Goal: Check status: Check status

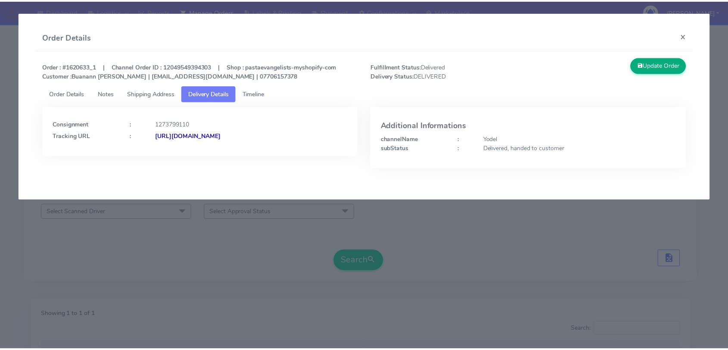
scroll to position [95, 0]
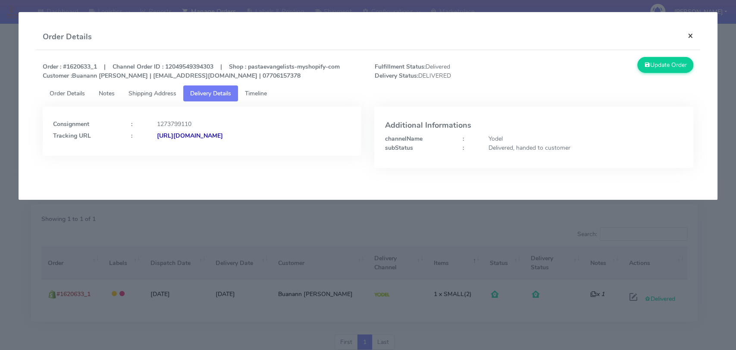
click at [694, 35] on button "×" at bounding box center [690, 35] width 19 height 23
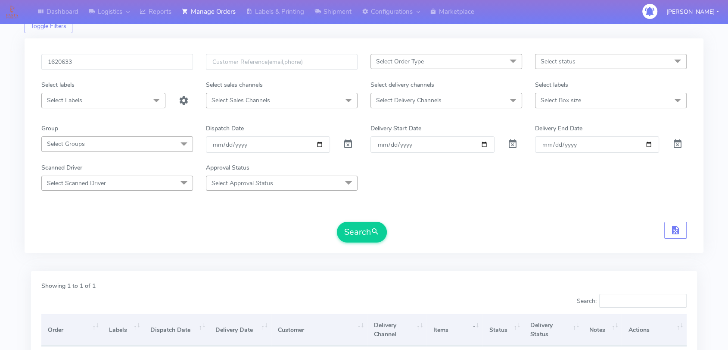
scroll to position [0, 0]
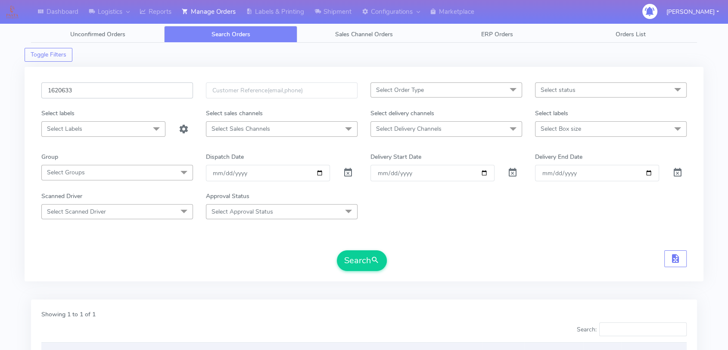
click at [114, 92] on input "1620633" at bounding box center [117, 90] width 152 height 16
paste input "2764"
type input "1622764"
click at [372, 266] on button "Search" at bounding box center [362, 260] width 50 height 21
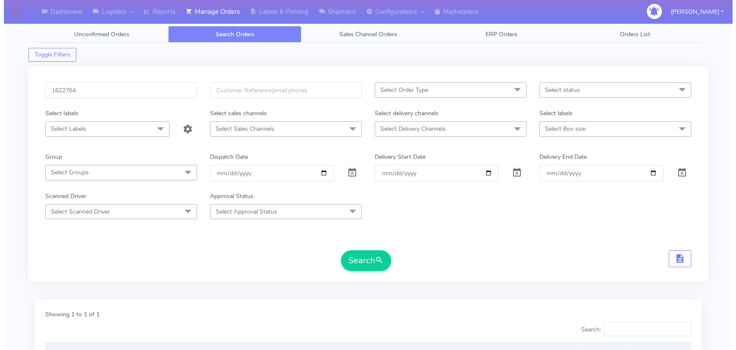
scroll to position [127, 0]
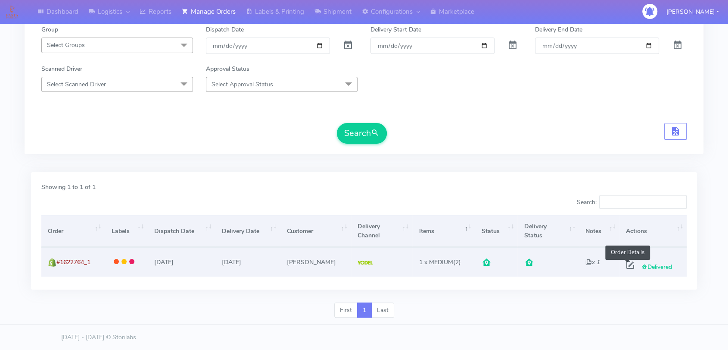
click at [627, 263] on span at bounding box center [631, 267] width 16 height 8
select select "5"
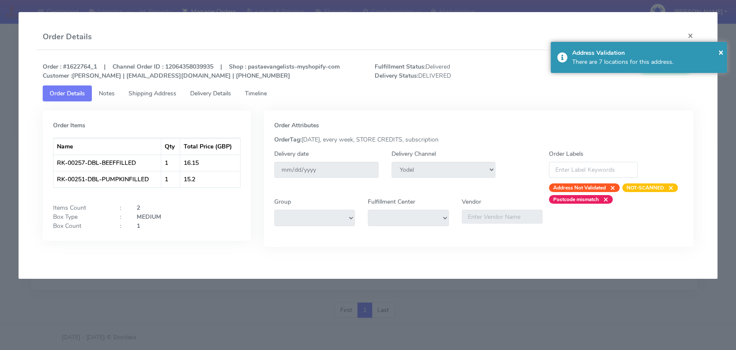
click at [207, 91] on span "Delivery Details" at bounding box center [210, 93] width 41 height 8
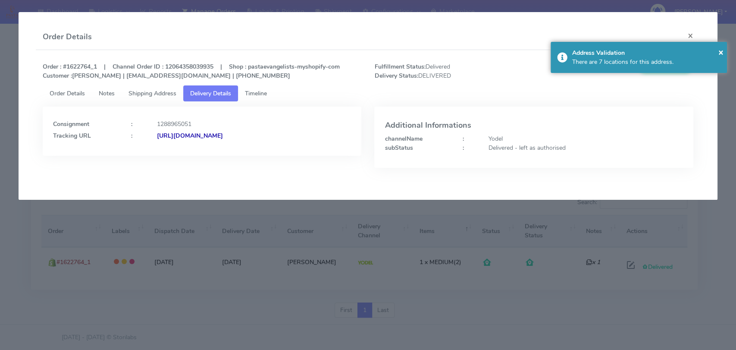
click at [320, 132] on div "[URL][DOMAIN_NAME]" at bounding box center [253, 135] width 207 height 9
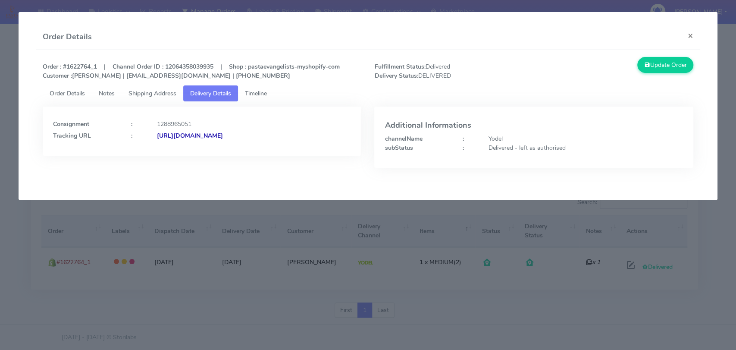
drag, startPoint x: 323, startPoint y: 136, endPoint x: 249, endPoint y: 135, distance: 74.1
click at [249, 135] on div "[URL][DOMAIN_NAME]" at bounding box center [253, 135] width 207 height 9
copy strong "JJD0002249960894601"
